Goal: Task Accomplishment & Management: Manage account settings

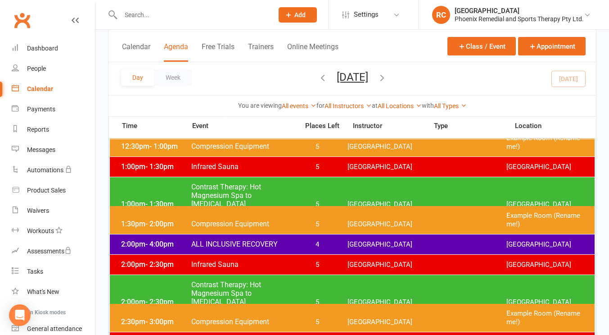
scroll to position [360, 0]
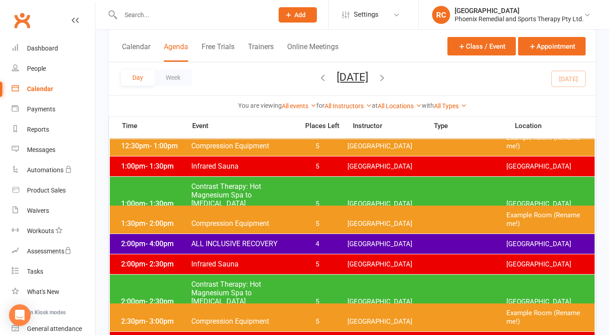
click at [387, 75] on icon "button" at bounding box center [382, 78] width 10 height 10
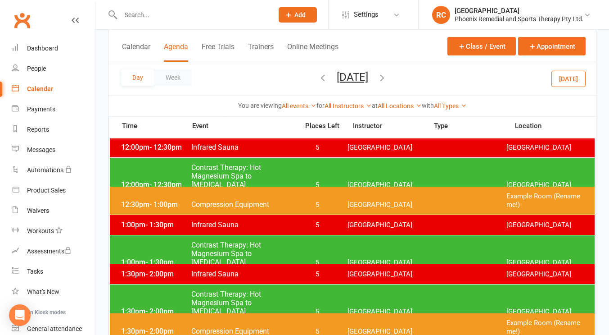
scroll to position [353, 0]
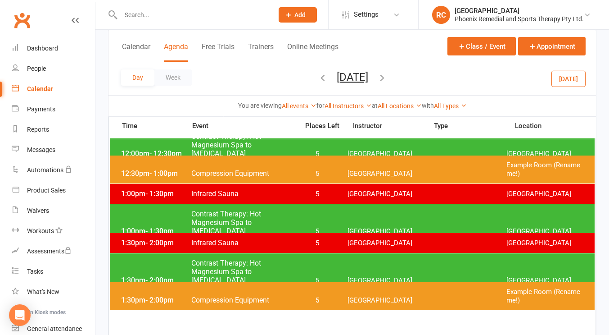
click at [220, 194] on span "Infrared Sauna" at bounding box center [242, 193] width 103 height 9
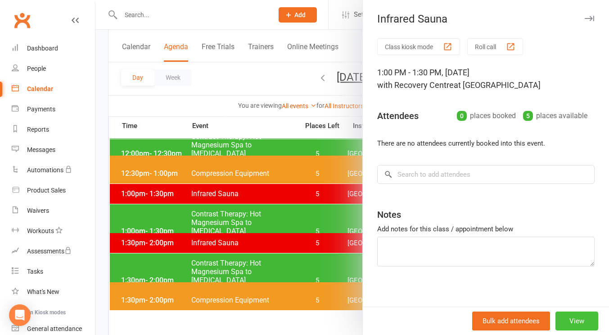
click at [570, 322] on button "View" at bounding box center [577, 320] width 43 height 19
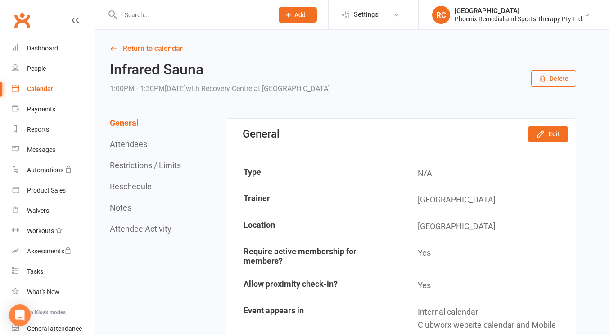
click at [556, 85] on button "Delete" at bounding box center [553, 78] width 45 height 16
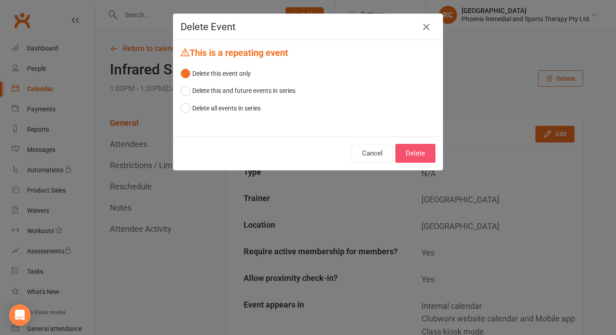
click at [411, 146] on button "Delete" at bounding box center [415, 153] width 40 height 19
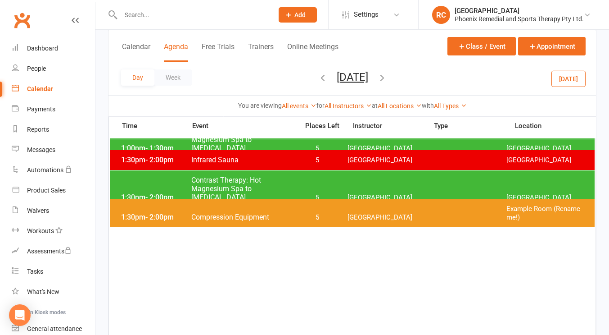
scroll to position [354, 0]
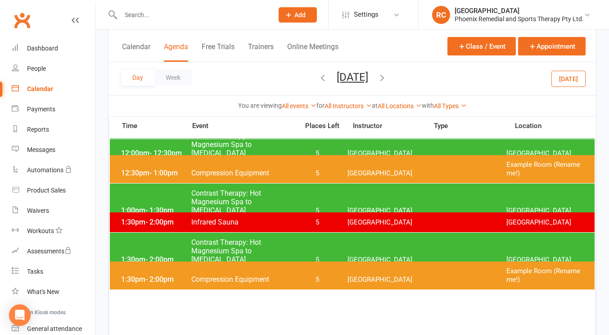
click at [217, 195] on span "Contrast Therapy: Hot Magnesium Spa to [MEDICAL_DATA]" at bounding box center [242, 202] width 103 height 26
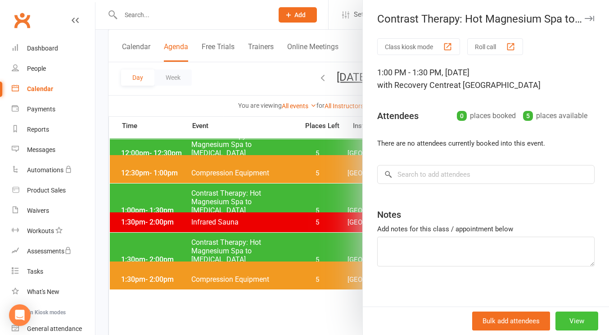
click at [570, 321] on button "View" at bounding box center [577, 320] width 43 height 19
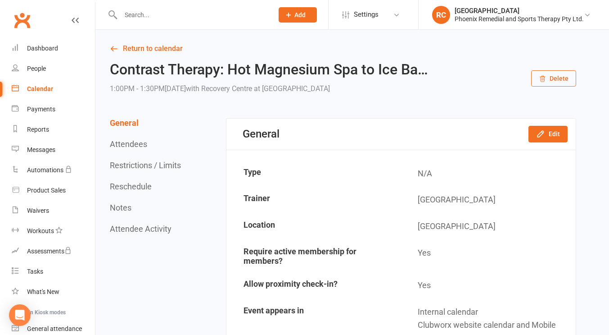
click at [559, 78] on button "Delete" at bounding box center [553, 78] width 45 height 16
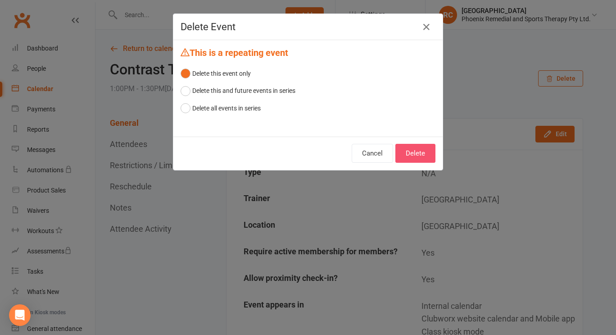
click at [415, 151] on button "Delete" at bounding box center [415, 153] width 40 height 19
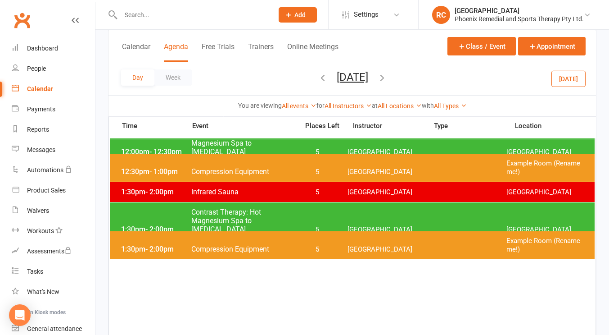
scroll to position [355, 0]
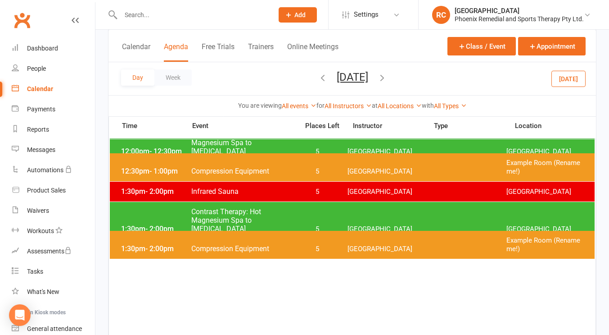
click at [303, 191] on span "5" at bounding box center [317, 191] width 47 height 9
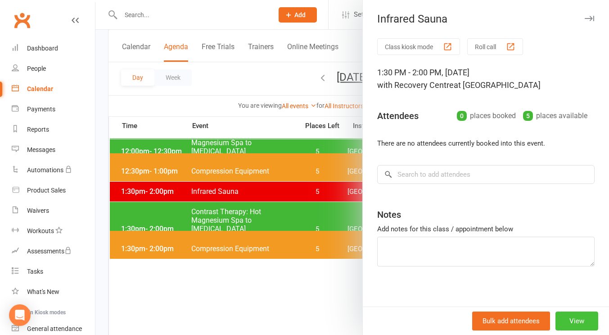
click at [566, 313] on button "View" at bounding box center [577, 320] width 43 height 19
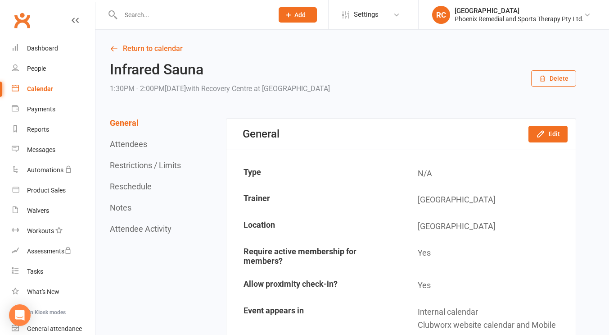
click at [551, 83] on button "Delete" at bounding box center [553, 78] width 45 height 16
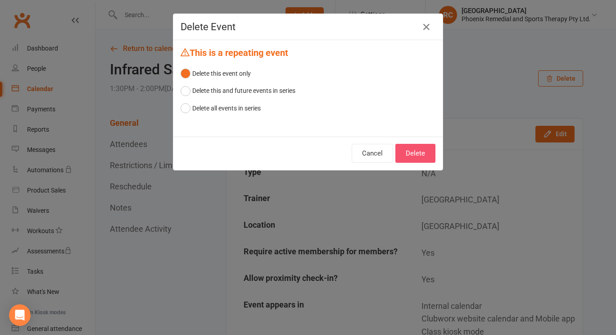
click at [401, 149] on button "Delete" at bounding box center [415, 153] width 40 height 19
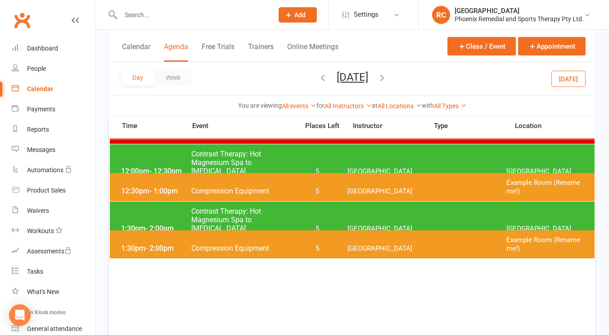
scroll to position [336, 0]
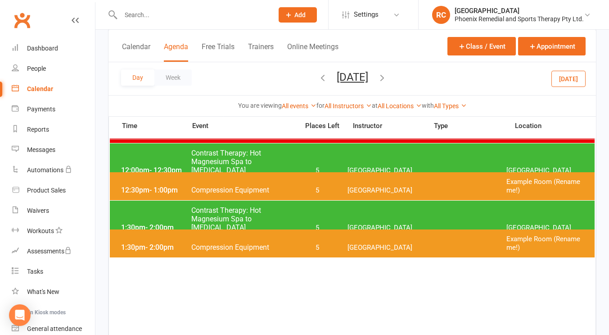
click at [183, 223] on span "1:30pm - 2:00pm" at bounding box center [155, 227] width 72 height 9
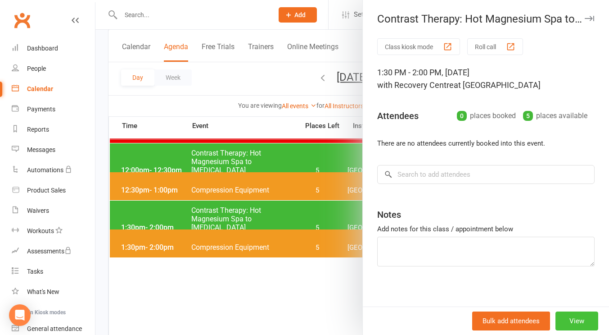
click at [575, 323] on button "View" at bounding box center [577, 320] width 43 height 19
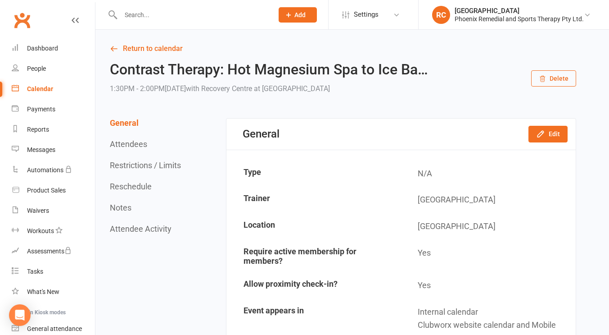
click at [566, 77] on button "Delete" at bounding box center [553, 78] width 45 height 16
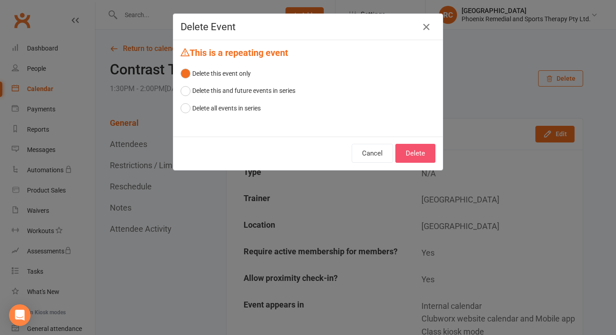
click at [429, 154] on button "Delete" at bounding box center [415, 153] width 40 height 19
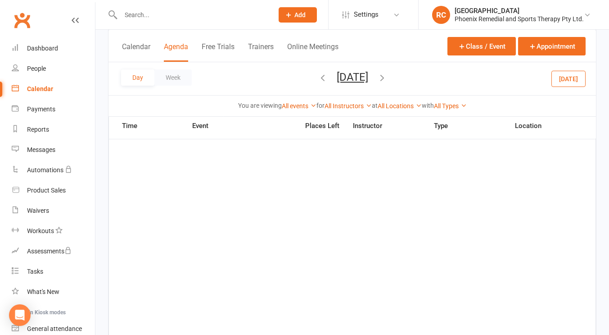
scroll to position [304, 0]
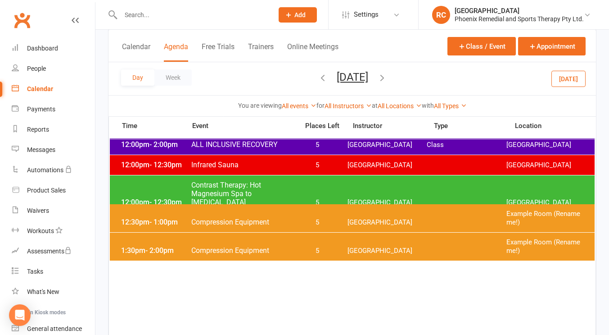
click at [272, 246] on span "Compression Equipment" at bounding box center [242, 250] width 103 height 9
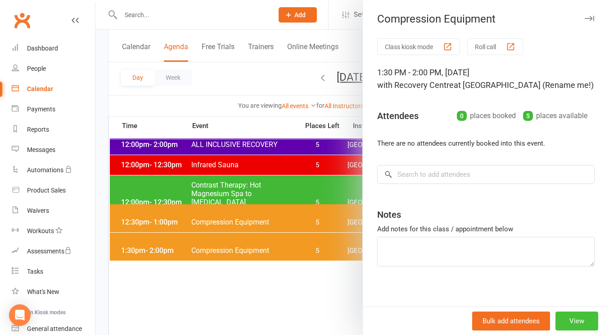
click at [575, 320] on button "View" at bounding box center [577, 320] width 43 height 19
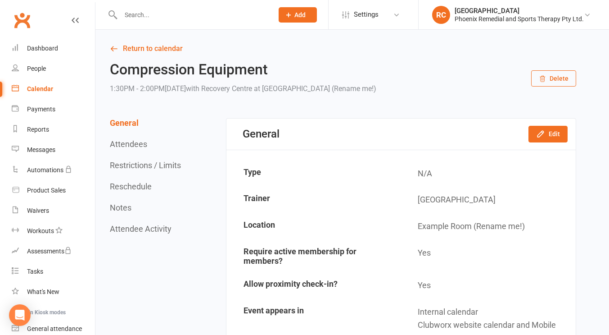
click at [550, 78] on button "Delete" at bounding box center [553, 78] width 45 height 16
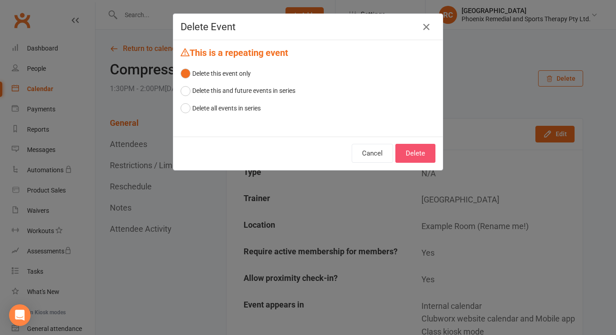
click at [420, 149] on button "Delete" at bounding box center [415, 153] width 40 height 19
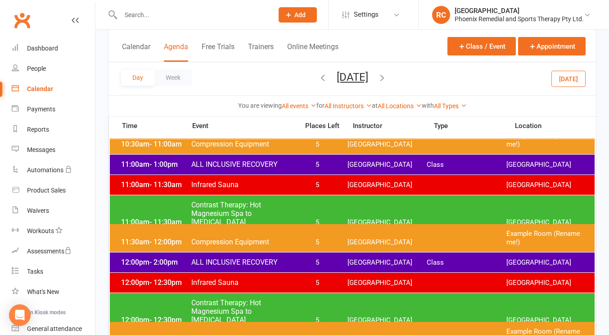
scroll to position [187, 0]
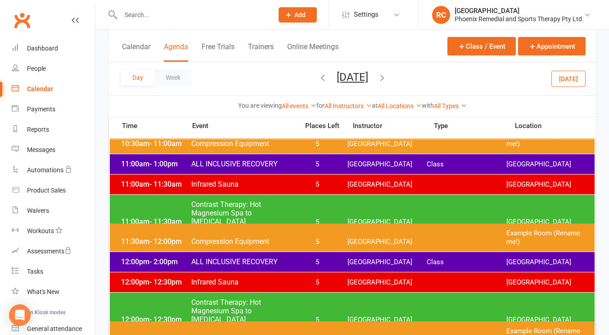
click at [289, 257] on span "ALL INCLUSIVE RECOVERY" at bounding box center [242, 261] width 103 height 9
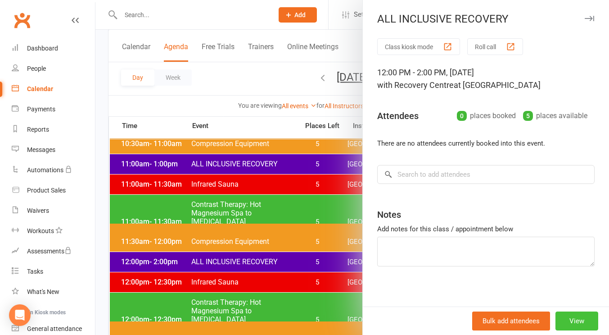
click at [561, 320] on button "View" at bounding box center [577, 320] width 43 height 19
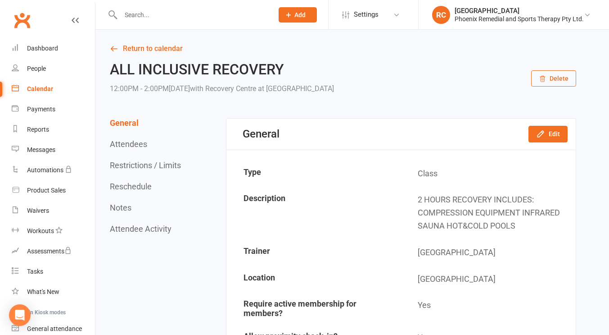
click at [555, 78] on button "Delete" at bounding box center [553, 78] width 45 height 16
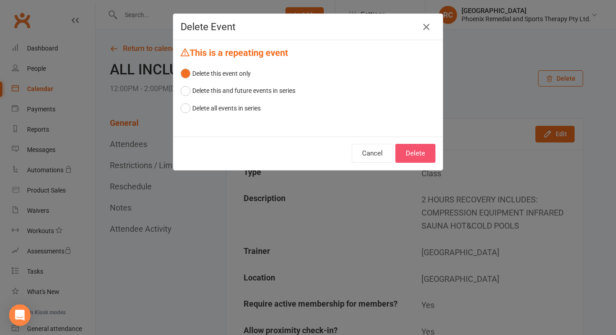
click at [410, 145] on button "Delete" at bounding box center [415, 153] width 40 height 19
